Goal: Information Seeking & Learning: Compare options

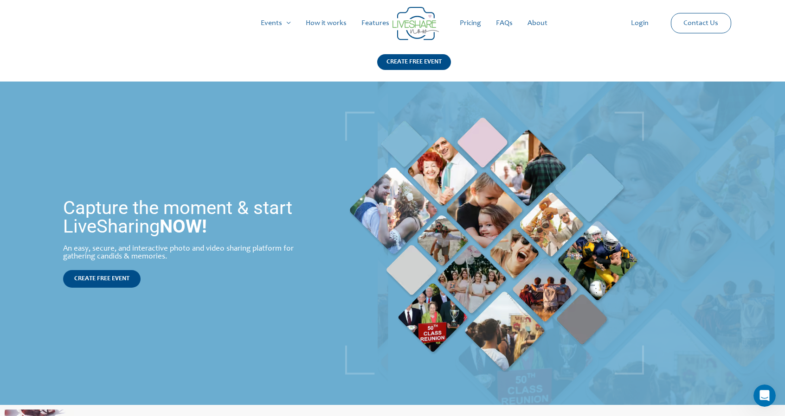
click at [473, 20] on link "Pricing" at bounding box center [470, 23] width 36 height 30
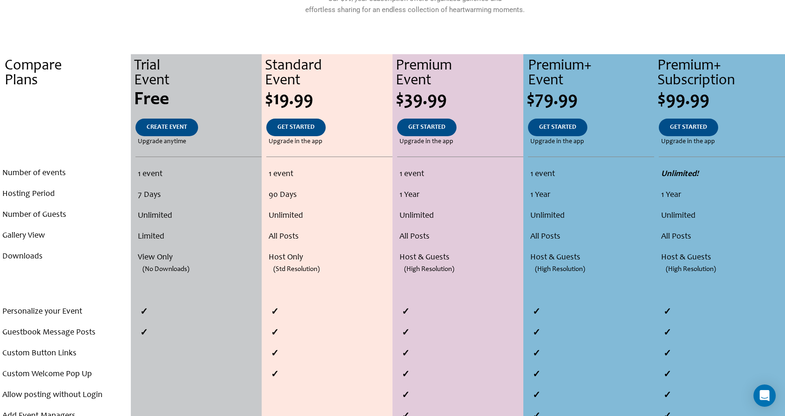
scroll to position [185, 0]
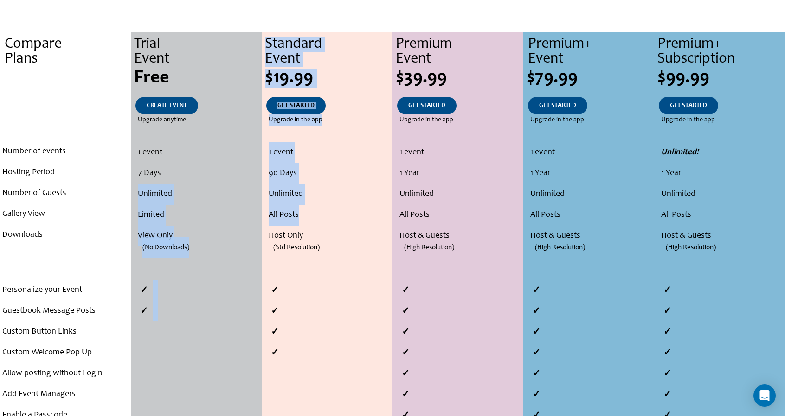
drag, startPoint x: 150, startPoint y: 192, endPoint x: 330, endPoint y: 216, distance: 181.5
click at [330, 216] on div "Compare Plans . . . Number of events Hosting Period Number of Guests Gallery Vi…" at bounding box center [392, 297] width 785 height 531
click at [330, 216] on li "All Posts" at bounding box center [328, 215] width 121 height 21
drag, startPoint x: 313, startPoint y: 217, endPoint x: 138, endPoint y: 221, distance: 175.3
click at [138, 221] on div "Compare Plans . . . Number of events Hosting Period Number of Guests Gallery Vi…" at bounding box center [392, 297] width 785 height 531
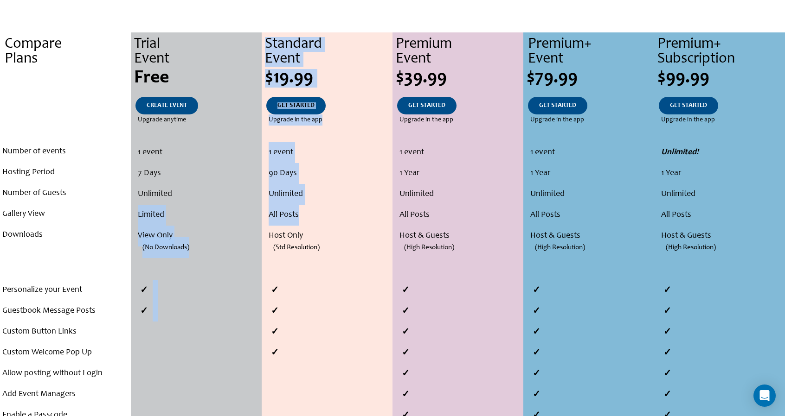
click at [138, 221] on li "Limited" at bounding box center [198, 215] width 121 height 21
click at [137, 217] on ul "1 event 7 Days Unlimited Limited View Only (No Downloads)" at bounding box center [196, 204] width 126 height 125
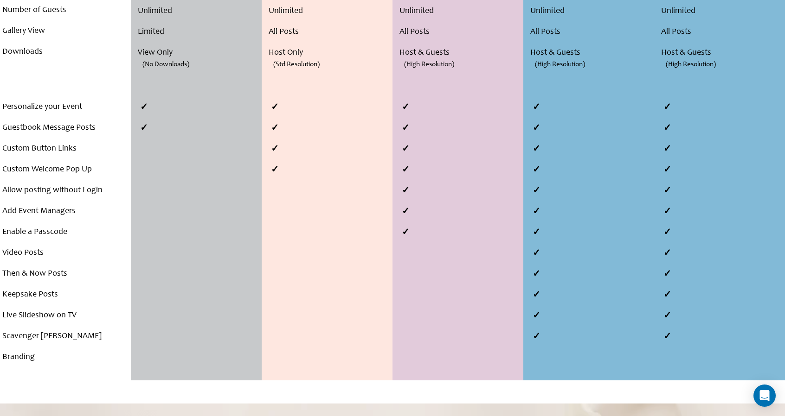
scroll to position [417, 0]
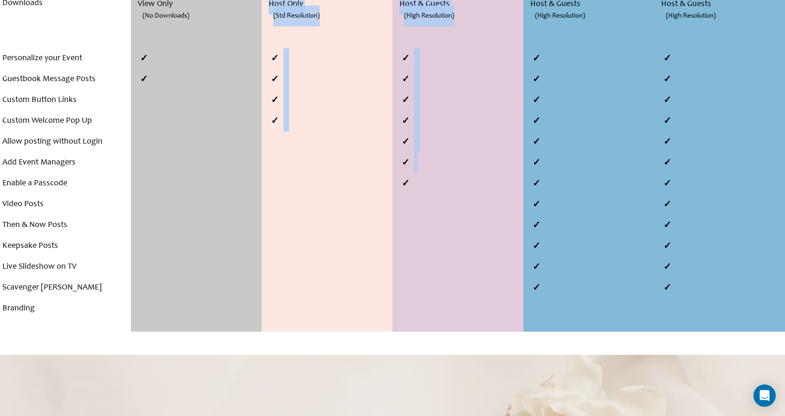
drag, startPoint x: 154, startPoint y: 147, endPoint x: 448, endPoint y: 173, distance: 295.6
click at [448, 173] on div "Compare Plans . . . Number of events Hosting Period Number of Guests Gallery Vi…" at bounding box center [392, 66] width 785 height 531
click at [448, 173] on li at bounding box center [460, 163] width 126 height 21
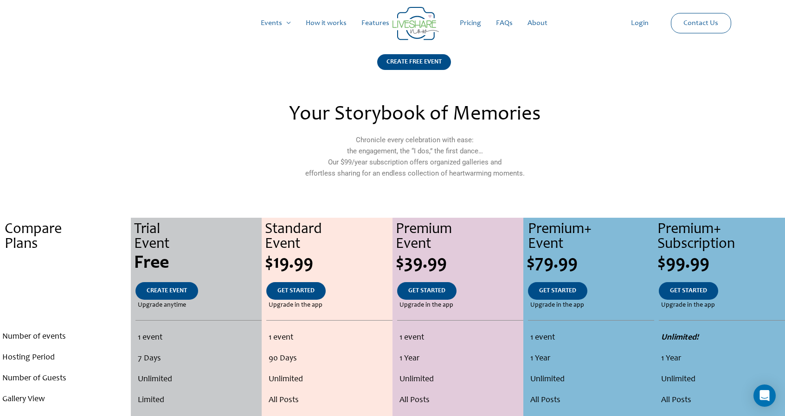
scroll to position [0, 0]
